Goal: Transaction & Acquisition: Purchase product/service

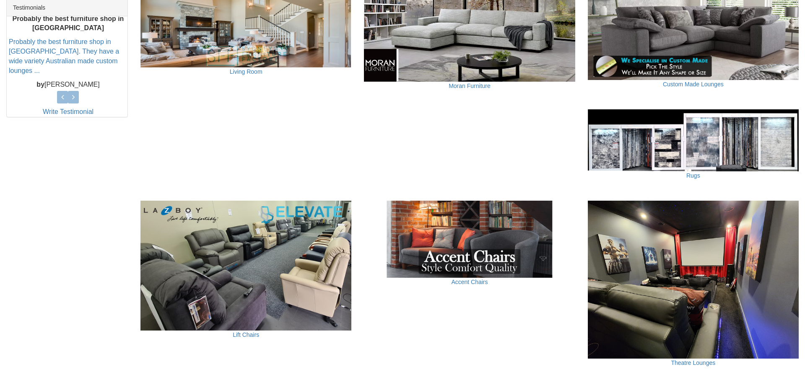
scroll to position [359, 0]
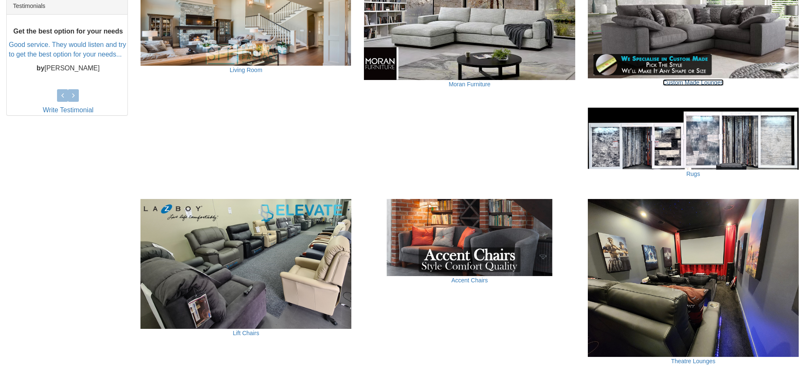
click at [690, 82] on link "Custom Made Lounges" at bounding box center [693, 82] width 61 height 7
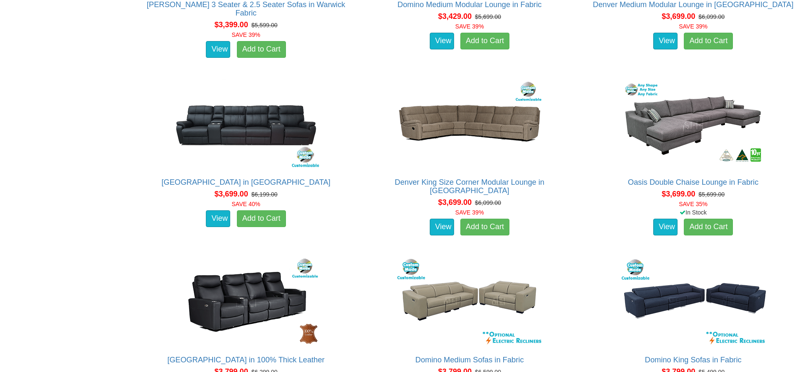
scroll to position [2646, 0]
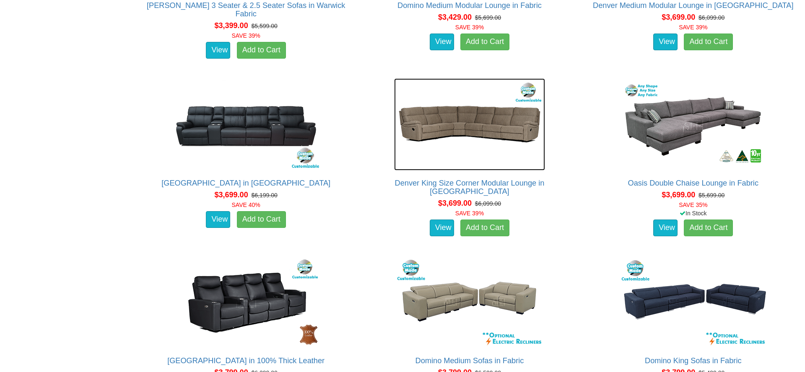
click at [532, 161] on img at bounding box center [469, 124] width 151 height 92
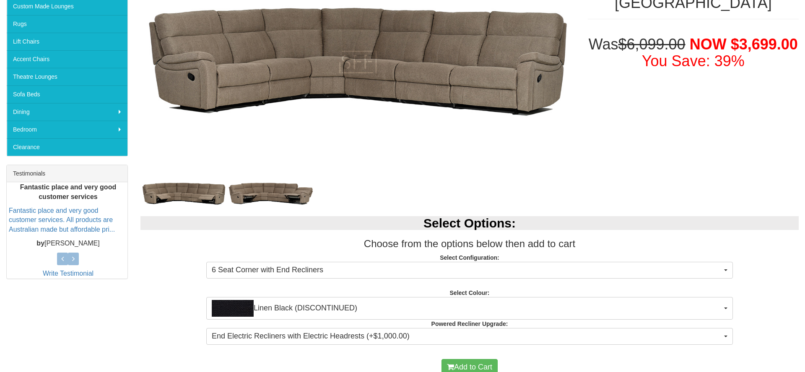
scroll to position [196, 0]
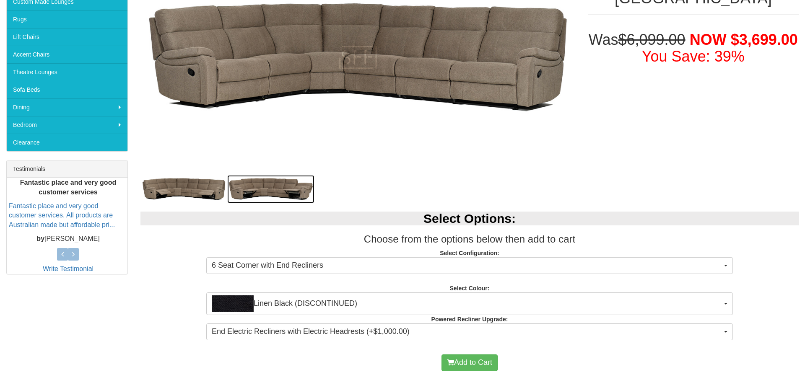
click at [296, 193] on img at bounding box center [270, 189] width 87 height 28
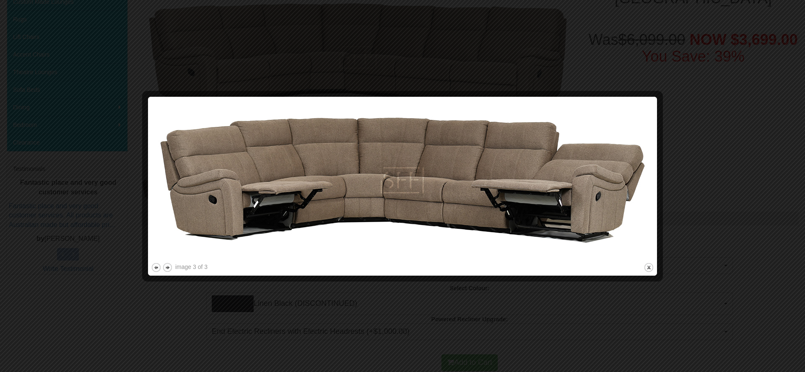
click at [733, 87] on div at bounding box center [402, 186] width 805 height 372
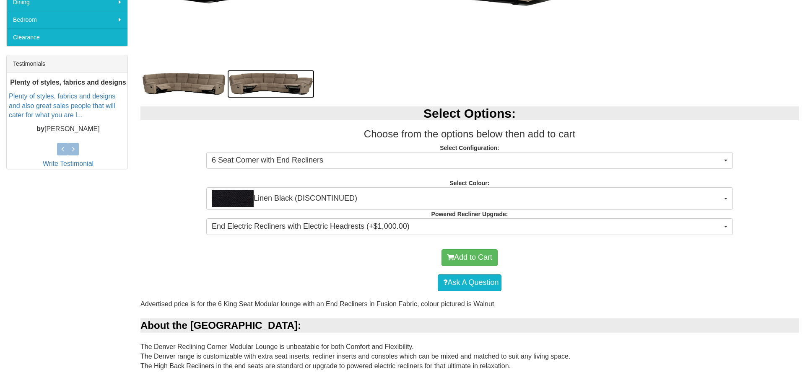
scroll to position [307, 0]
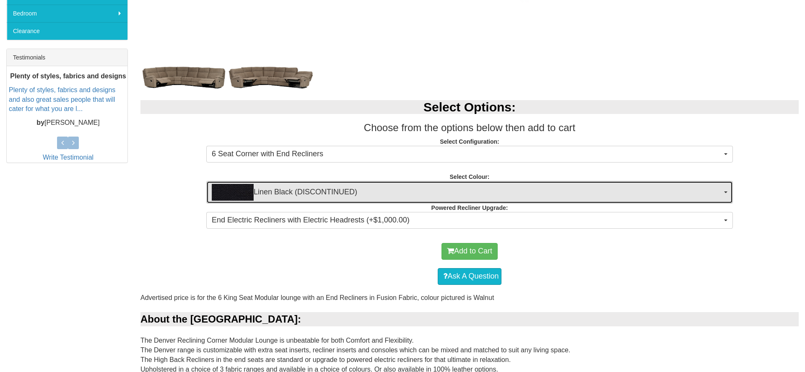
click at [546, 187] on span "Linen Black (DISCONTINUED)" at bounding box center [467, 192] width 510 height 17
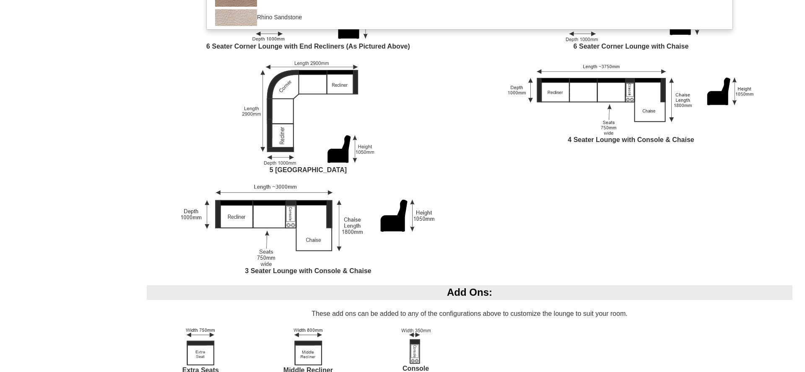
scroll to position [809, 0]
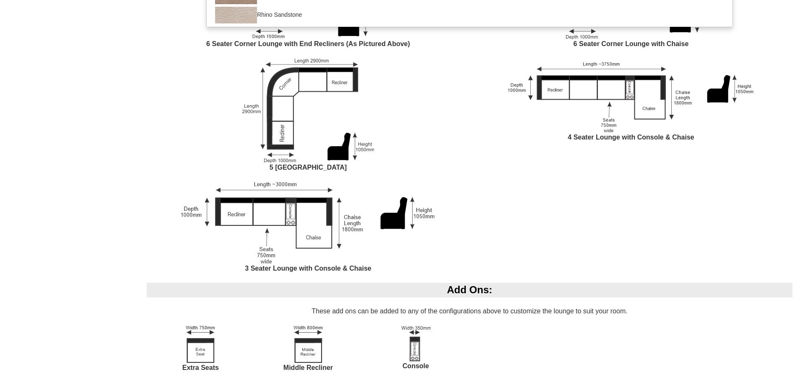
click at [551, 150] on div "4 Seater Lounge with Console & Chaise" at bounding box center [631, 105] width 323 height 93
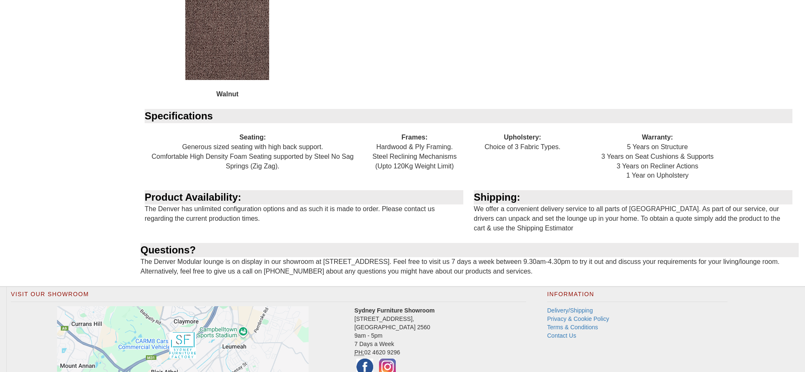
scroll to position [1704, 0]
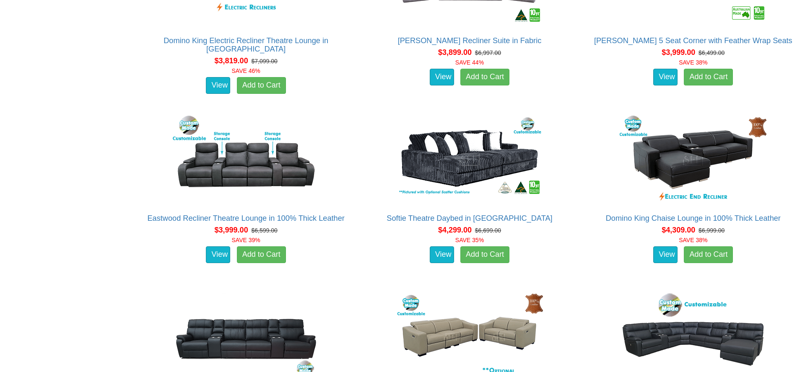
scroll to position [3264, 0]
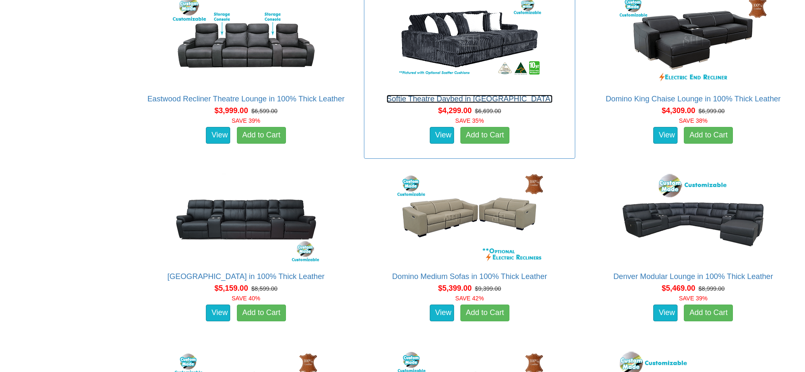
click at [496, 99] on link "Softie Theatre Daybed in [GEOGRAPHIC_DATA]" at bounding box center [470, 99] width 166 height 8
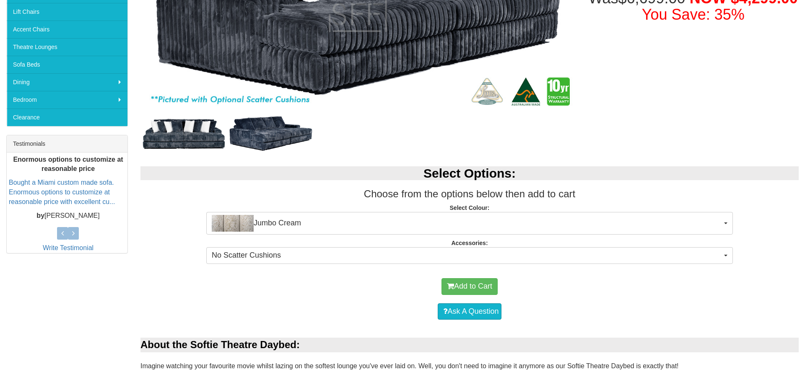
scroll to position [237, 0]
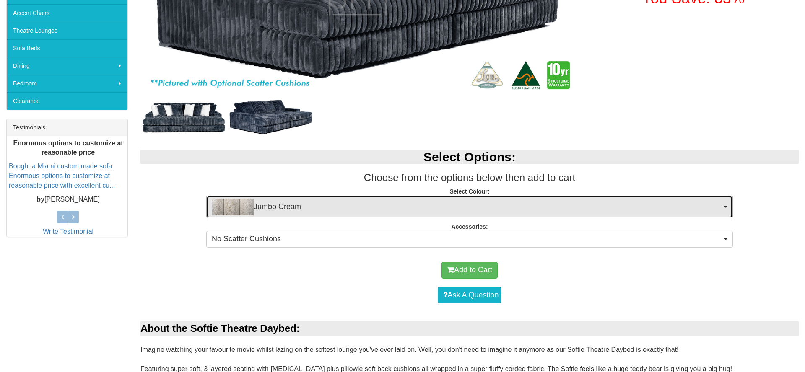
click at [475, 204] on span "Jumbo Cream" at bounding box center [467, 207] width 510 height 17
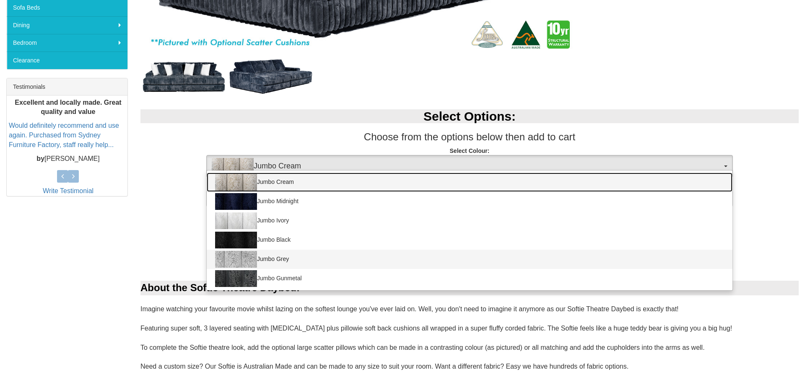
scroll to position [281, 0]
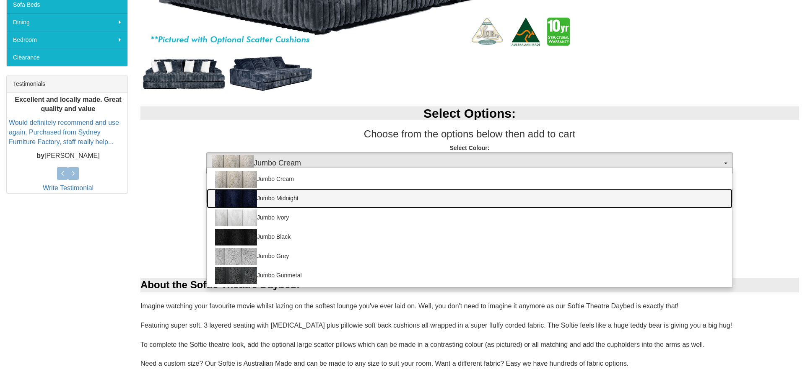
click at [320, 196] on link "Jumbo Midnight" at bounding box center [470, 198] width 526 height 19
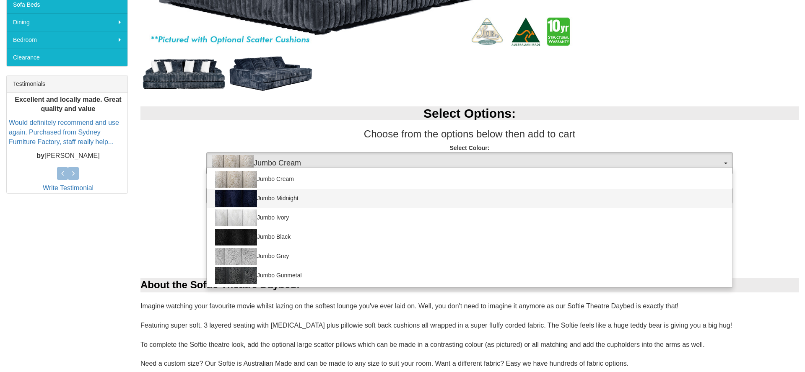
select select "1955"
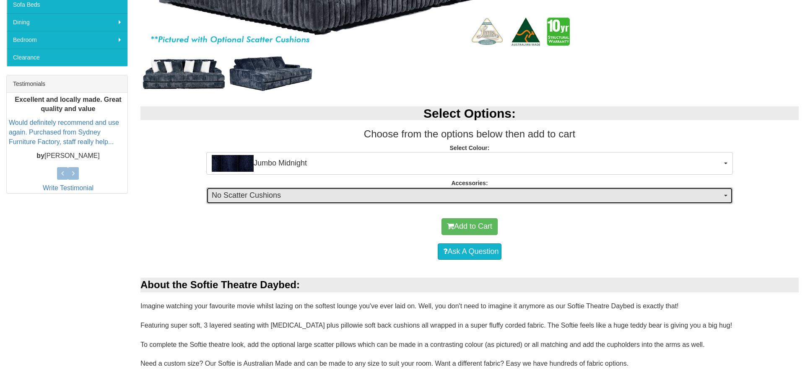
click at [317, 192] on span "No Scatter Cushions" at bounding box center [467, 195] width 510 height 11
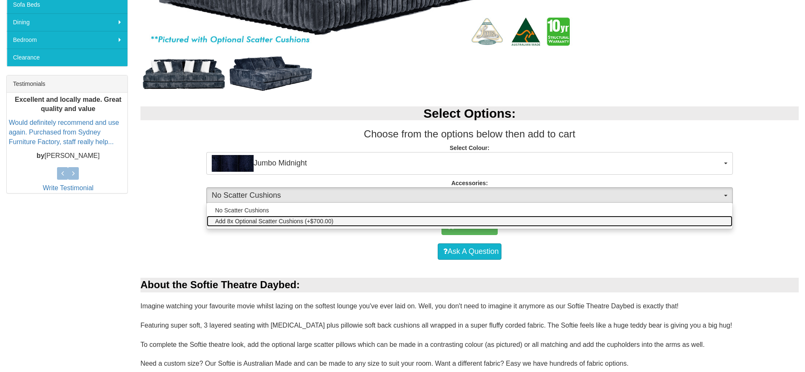
click at [302, 219] on span "Add 8x Optional Scatter Cushions (+$700.00)" at bounding box center [274, 221] width 118 height 8
select select "1990"
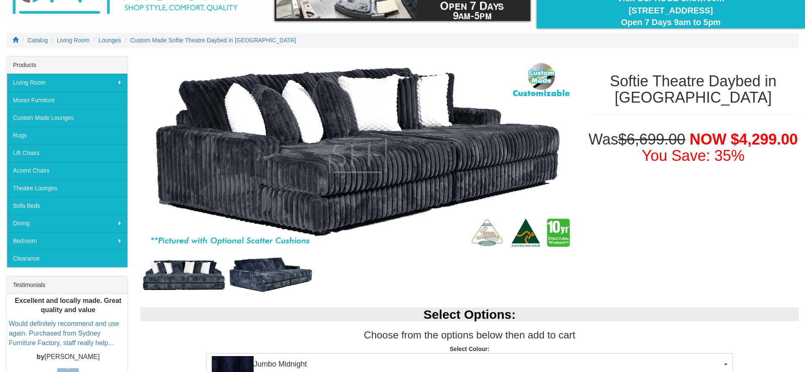
scroll to position [0, 0]
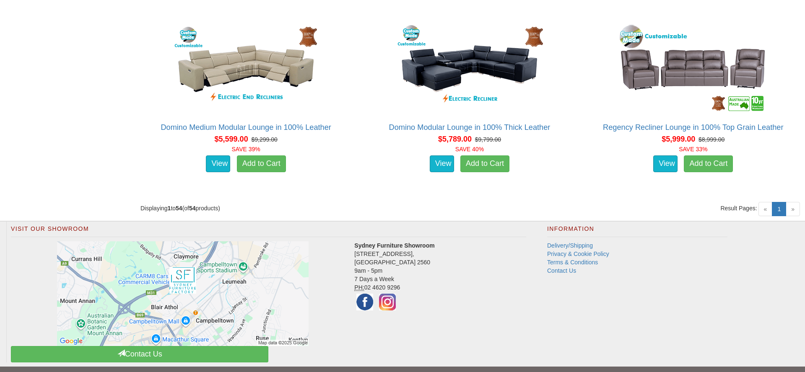
scroll to position [3607, 0]
